Goal: Communication & Community: Answer question/provide support

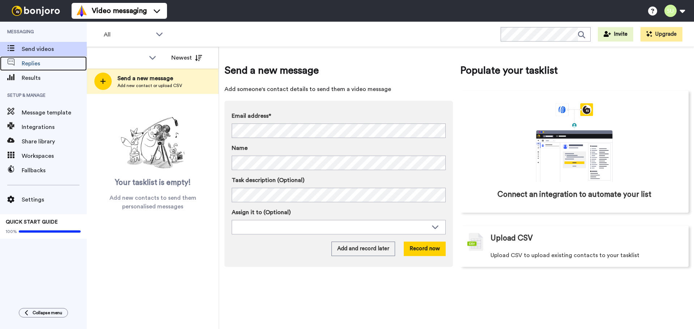
click at [31, 66] on span "Replies" at bounding box center [54, 63] width 65 height 9
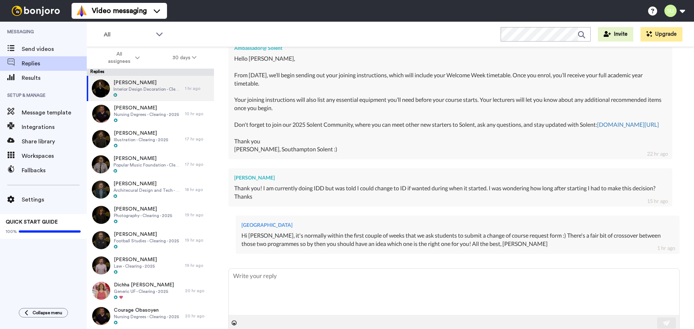
scroll to position [277, 0]
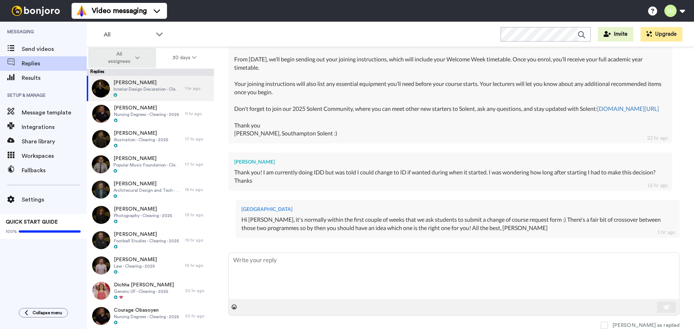
type textarea "x"
